Goal: Task Accomplishment & Management: Manage account settings

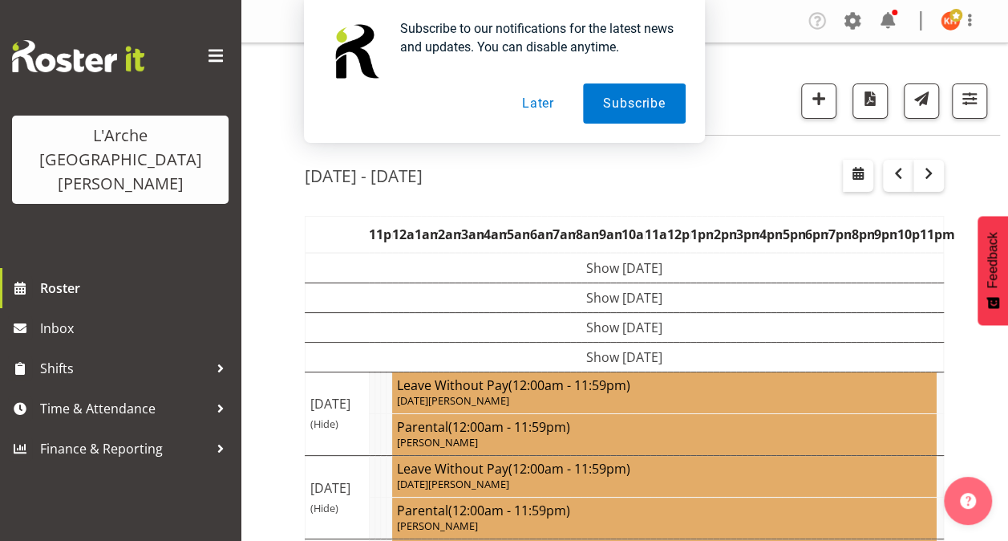
click at [968, 97] on div "Subscribe to our notifications for the latest news and updates. You can disable…" at bounding box center [504, 71] width 1008 height 143
click at [543, 103] on button "Later" at bounding box center [538, 103] width 72 height 40
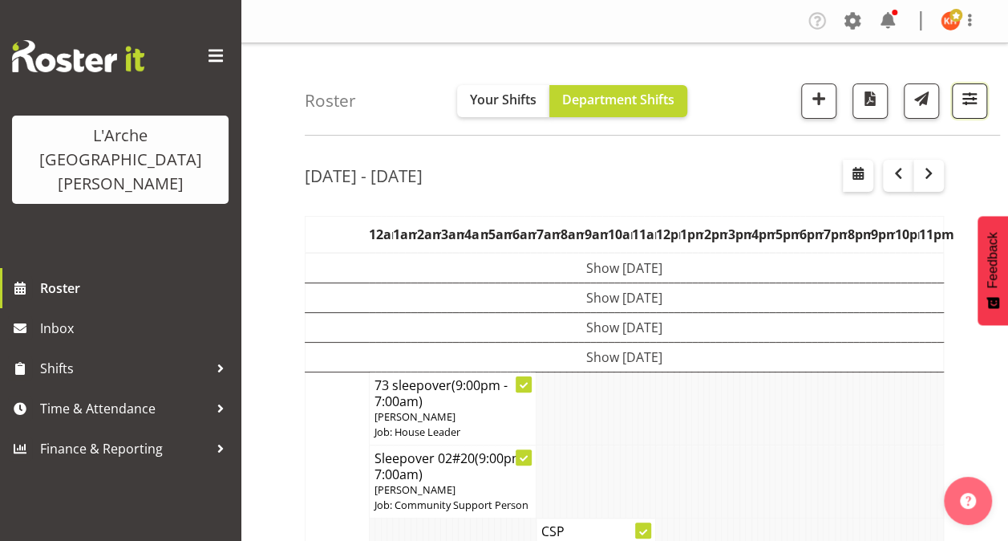
click at [967, 100] on span "button" at bounding box center [969, 98] width 21 height 21
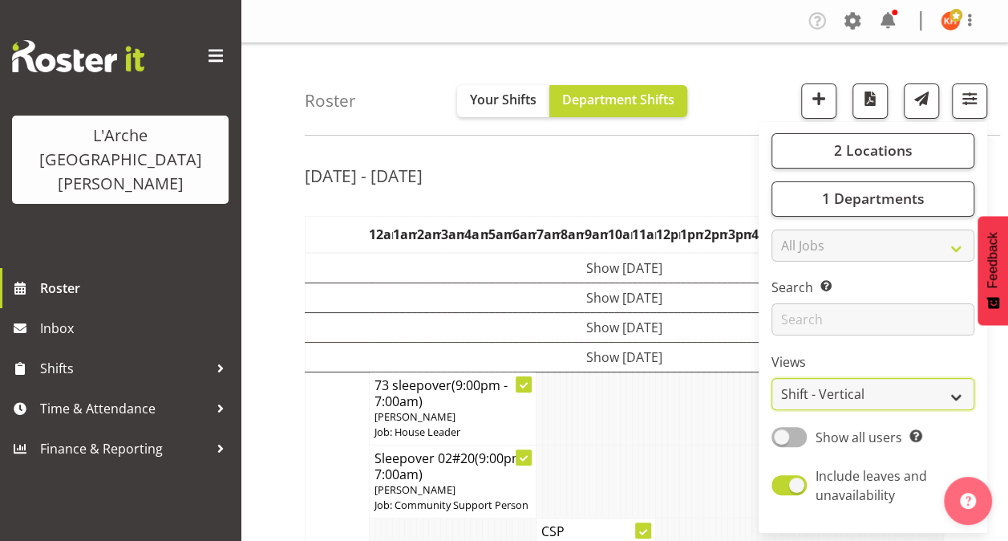
click at [852, 383] on select "Staff Role Shift - Horizontal Shift - Vertical Staff - Location" at bounding box center [873, 394] width 203 height 32
select select "staff"
click at [772, 378] on select "Staff Role Shift - Horizontal Shift - Vertical Staff - Location" at bounding box center [873, 394] width 203 height 32
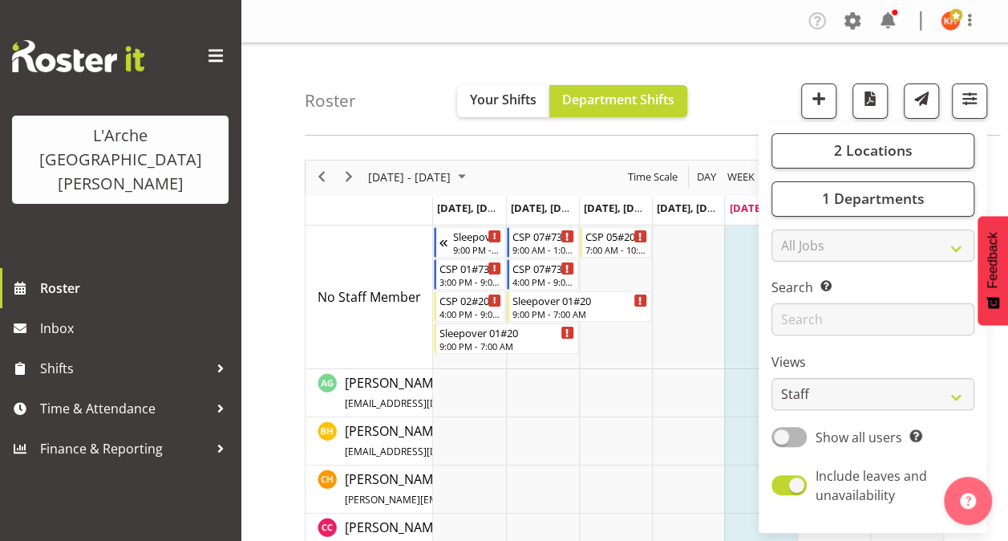
click at [223, 50] on span at bounding box center [216, 56] width 26 height 26
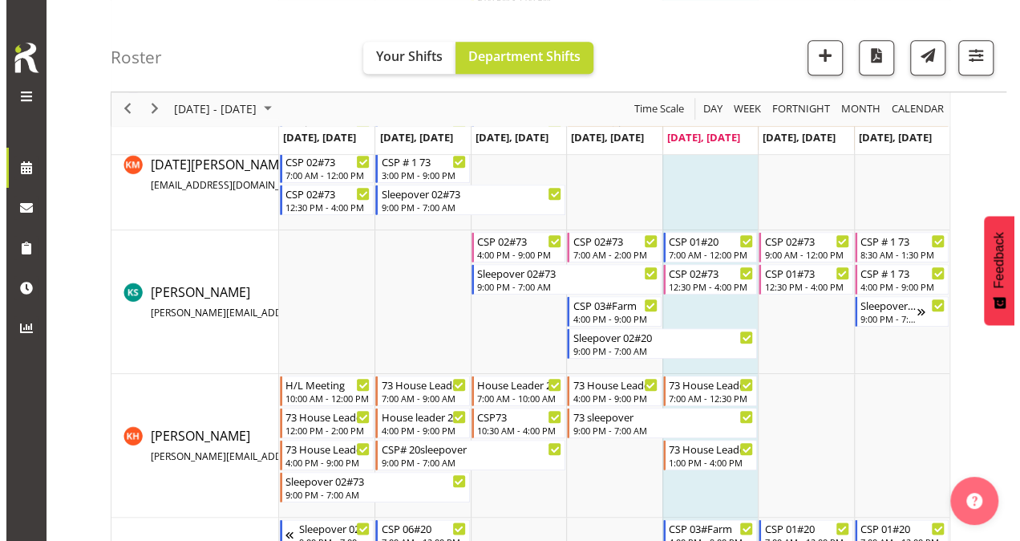
scroll to position [642, 0]
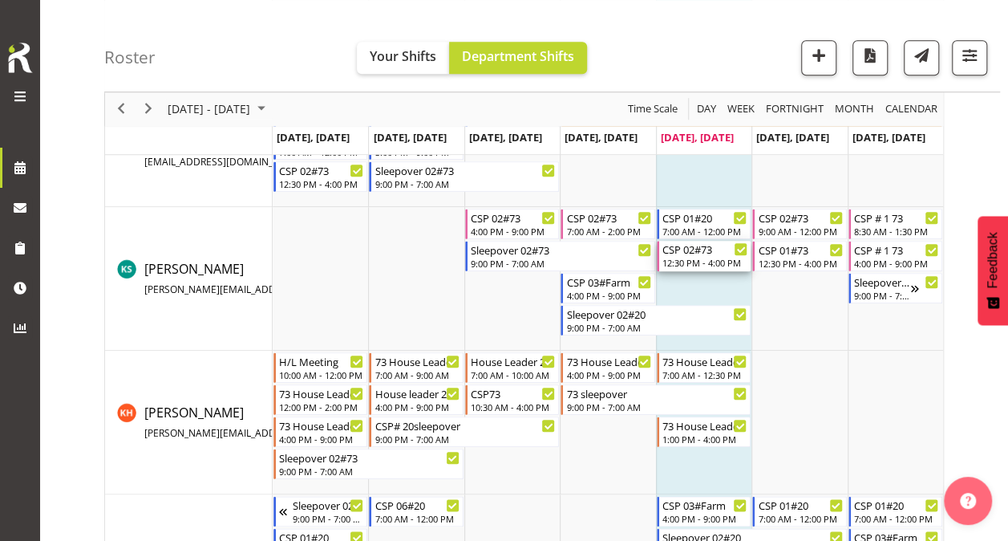
click at [693, 249] on div "CSP 02#73" at bounding box center [705, 249] width 85 height 16
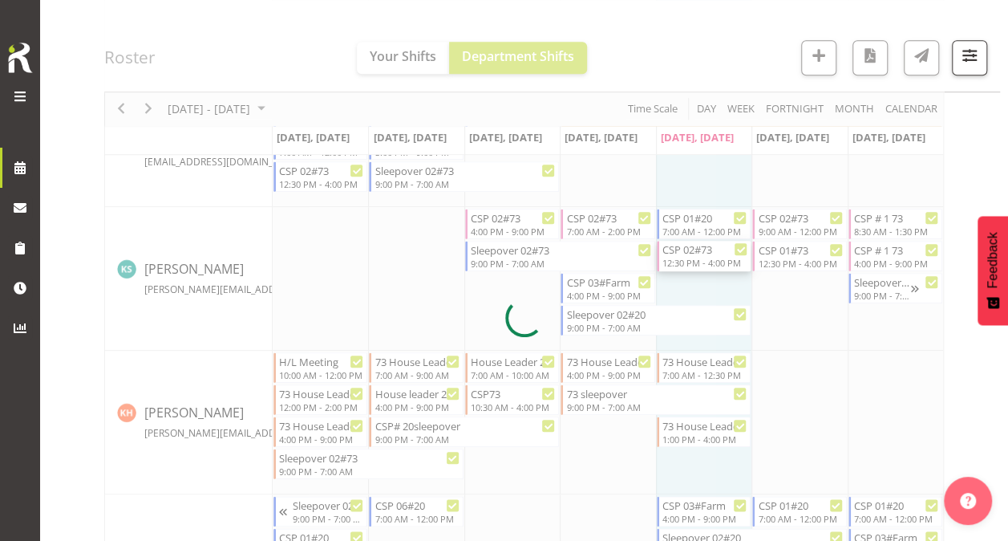
select select
select select "7"
select select "2025"
select select "16"
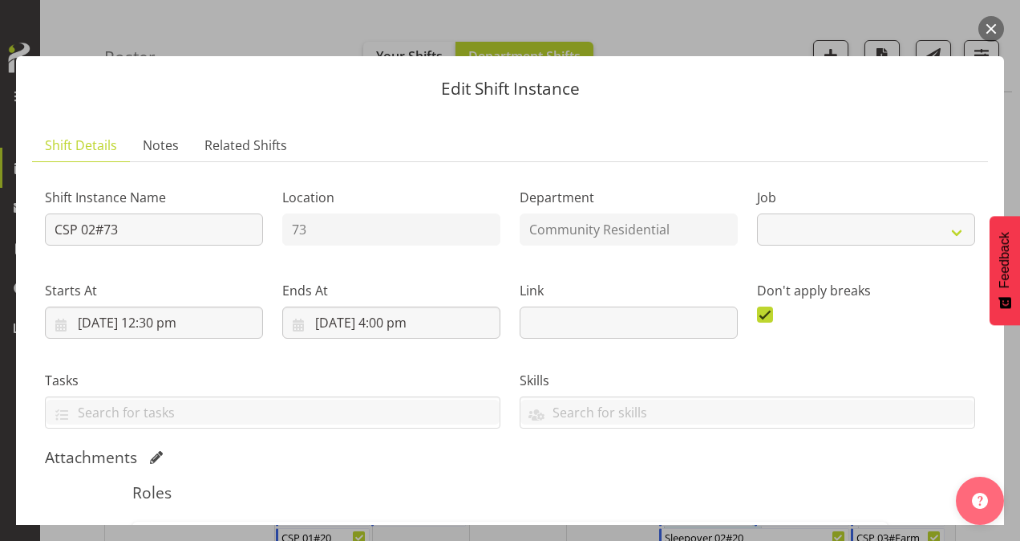
select select "2"
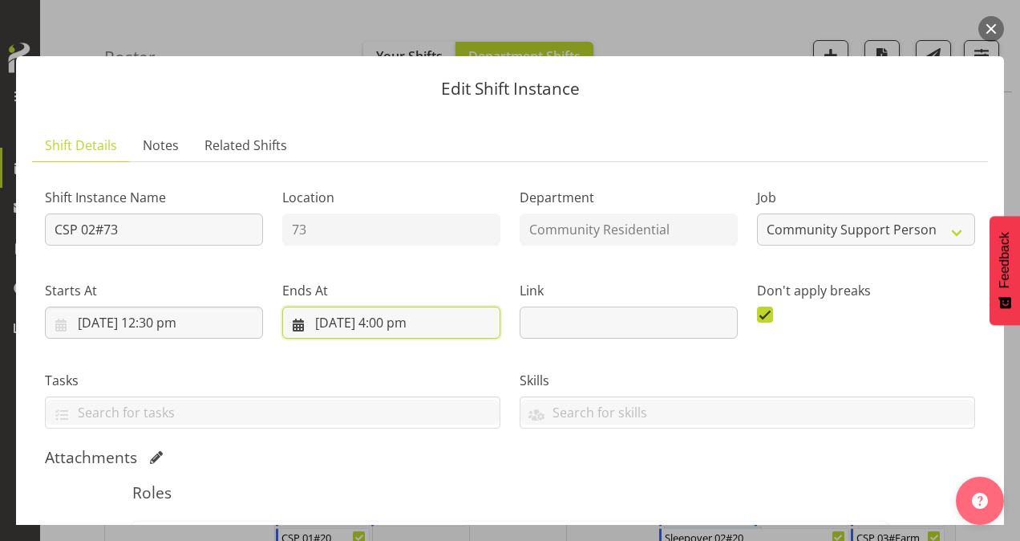
click at [393, 321] on input "[DATE] 4:00 pm" at bounding box center [391, 322] width 218 height 32
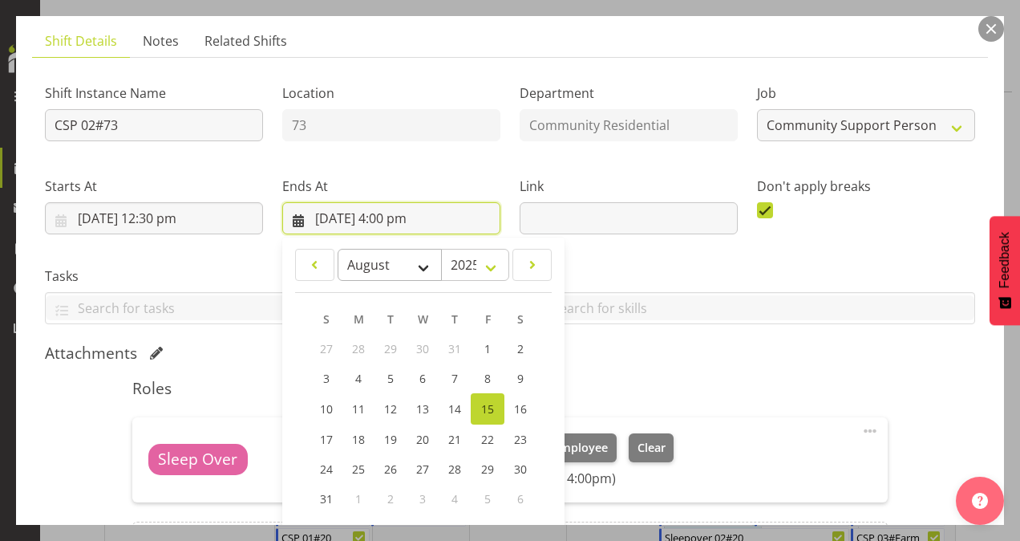
scroll to position [241, 0]
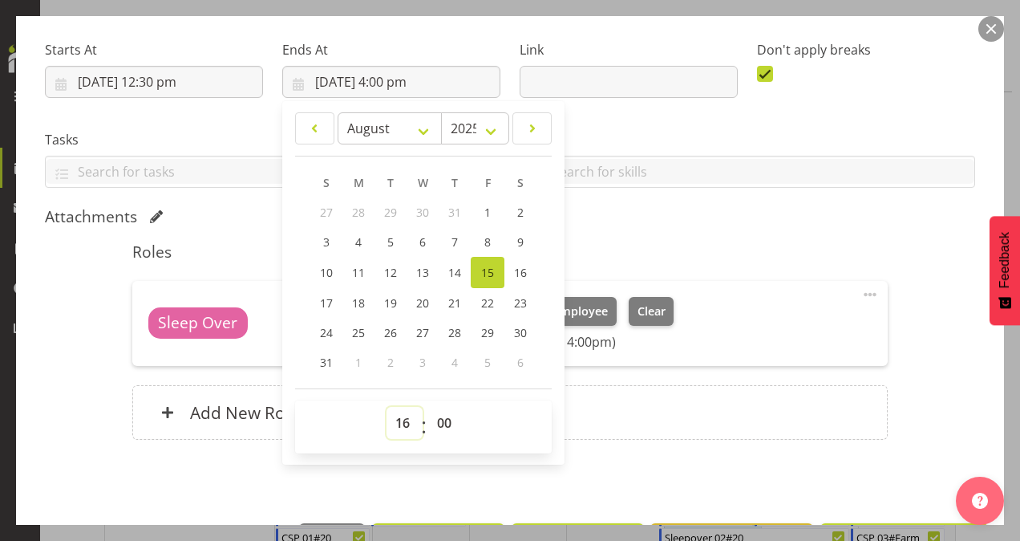
click at [404, 415] on select "00 01 02 03 04 05 06 07 08 09 10 11 12 13 14 15 16 17 18 19 20 21 22 23" at bounding box center [405, 423] width 36 height 32
select select "17"
click at [387, 407] on select "00 01 02 03 04 05 06 07 08 09 10 11 12 13 14 15 16 17 18 19 20 21 22 23" at bounding box center [405, 423] width 36 height 32
type input "[DATE] 5:00 pm"
click at [602, 426] on div "Add New Role" at bounding box center [510, 412] width 756 height 55
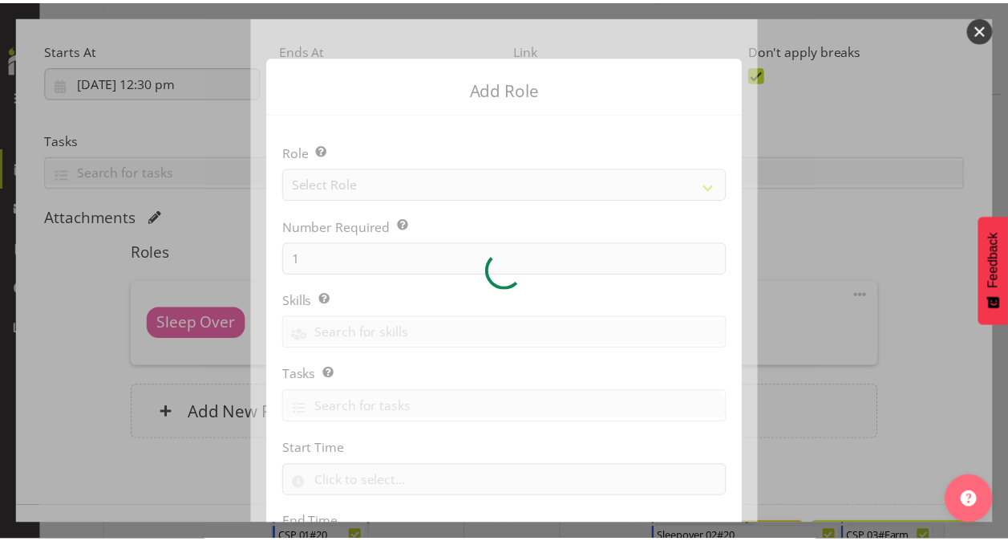
scroll to position [154, 0]
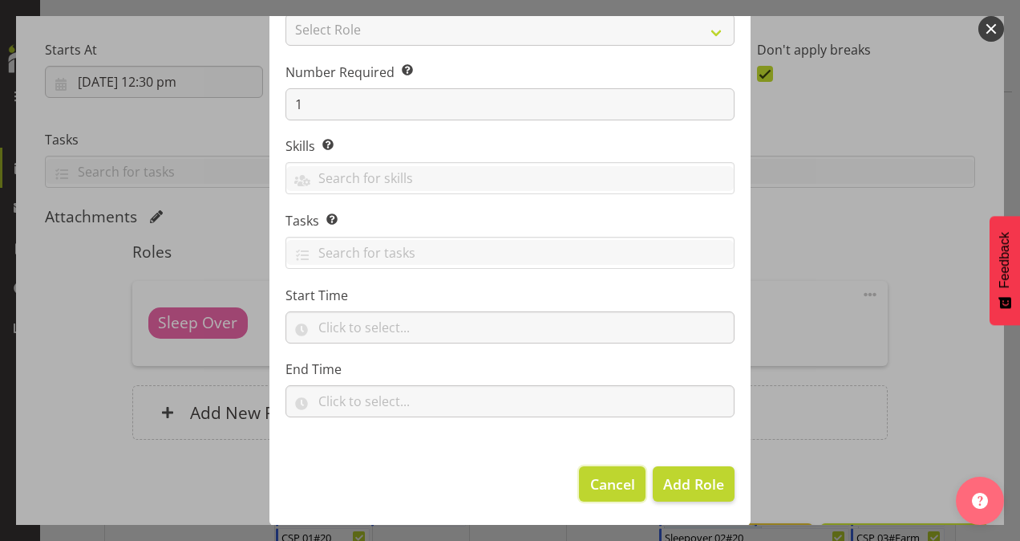
click at [627, 476] on span "Cancel" at bounding box center [612, 483] width 45 height 21
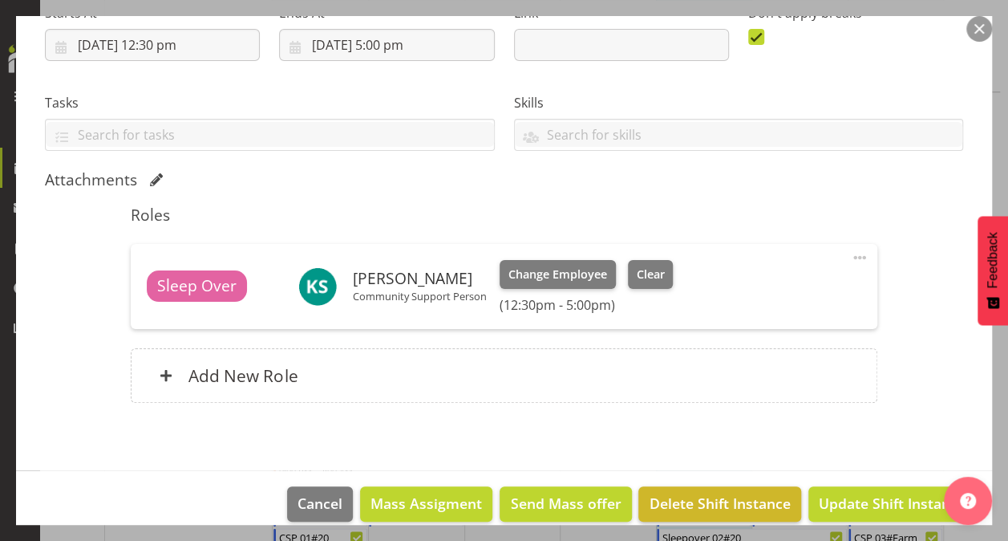
scroll to position [296, 0]
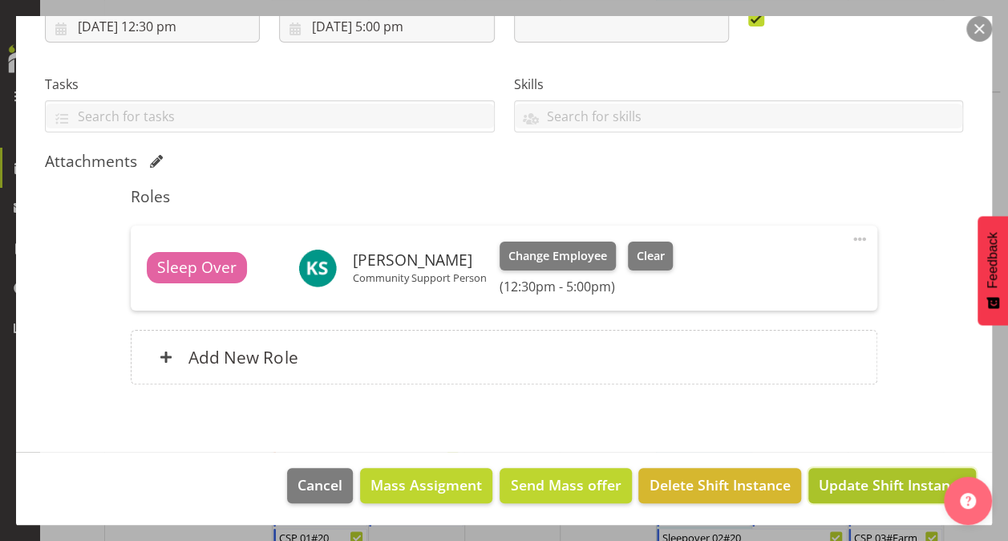
click at [837, 474] on span "Update Shift Instance" at bounding box center [892, 484] width 147 height 21
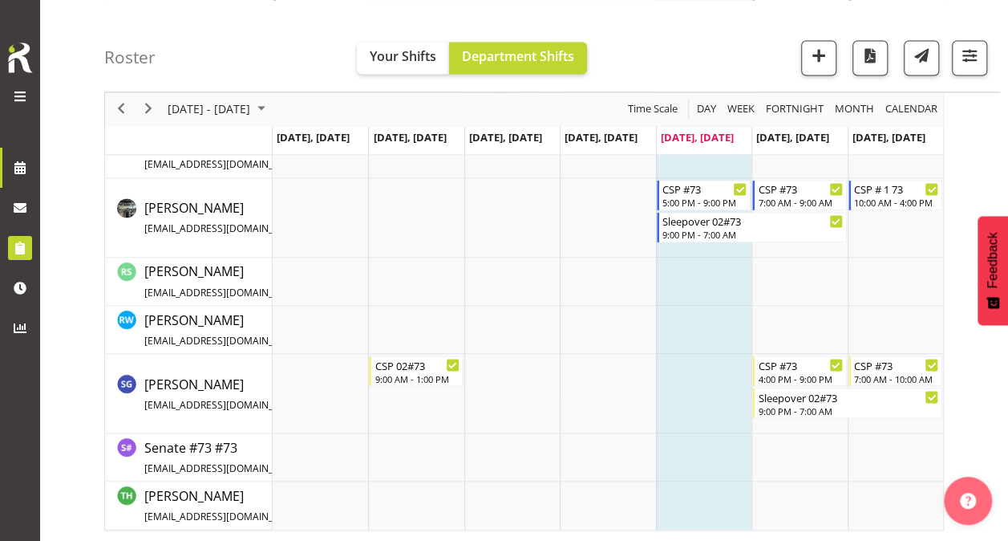
scroll to position [849, 0]
